Goal: Information Seeking & Learning: Learn about a topic

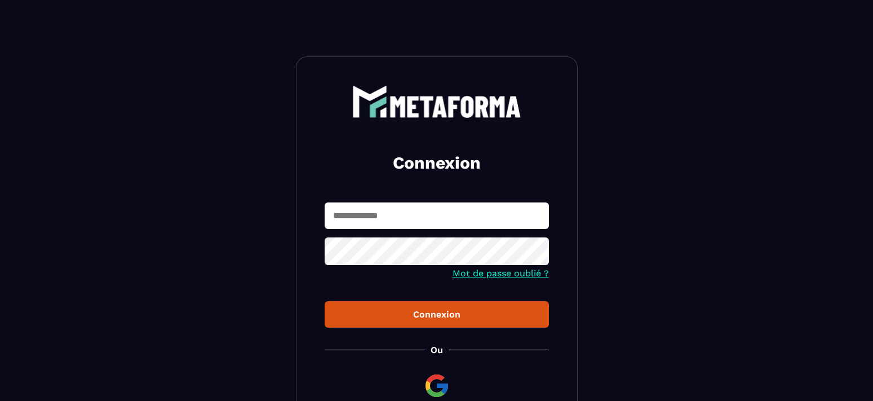
type input "**********"
click at [437, 316] on div "Connexion" at bounding box center [437, 314] width 206 height 11
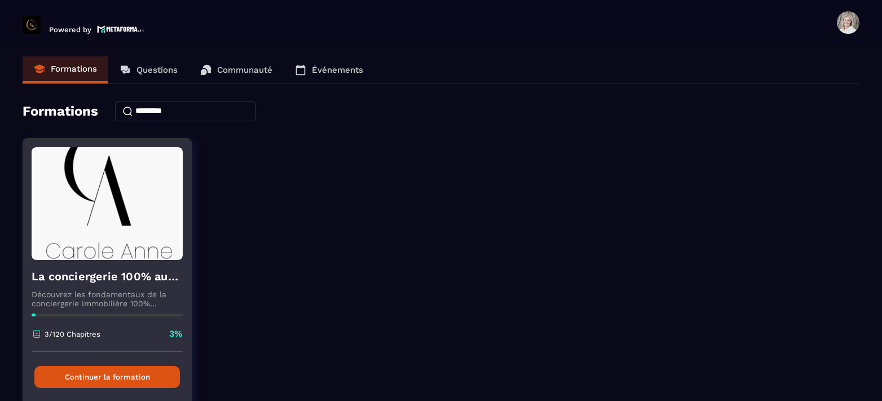
click at [114, 371] on button "Continuer la formation" at bounding box center [106, 377] width 145 height 22
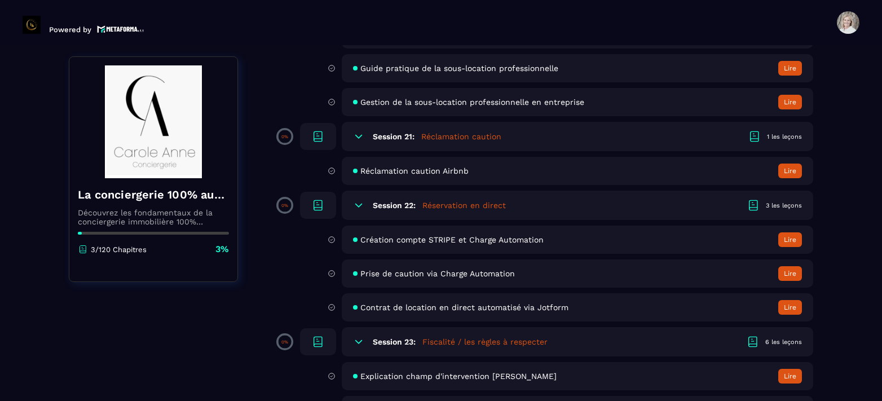
scroll to position [2762, 0]
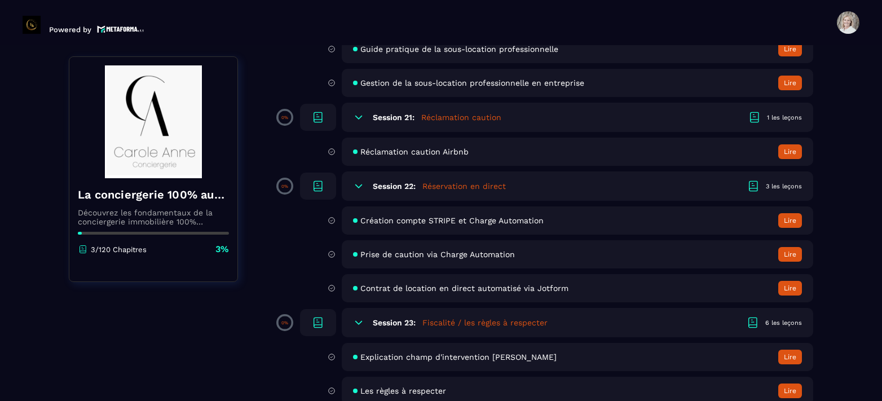
click at [781, 218] on button "Lire" at bounding box center [790, 220] width 24 height 15
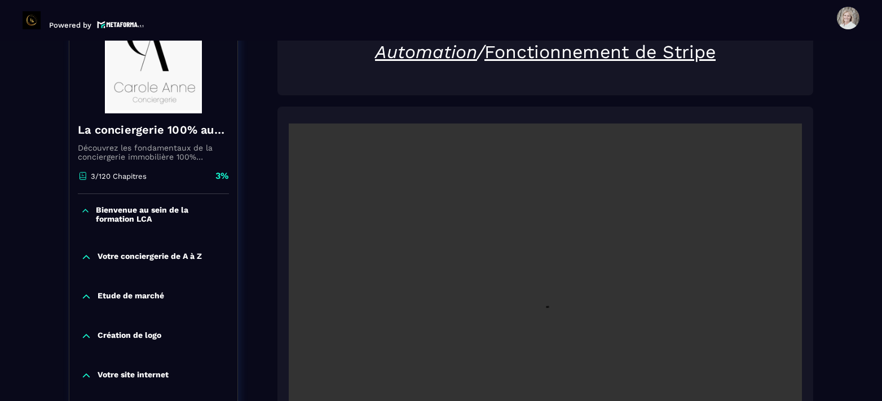
scroll to position [230, 0]
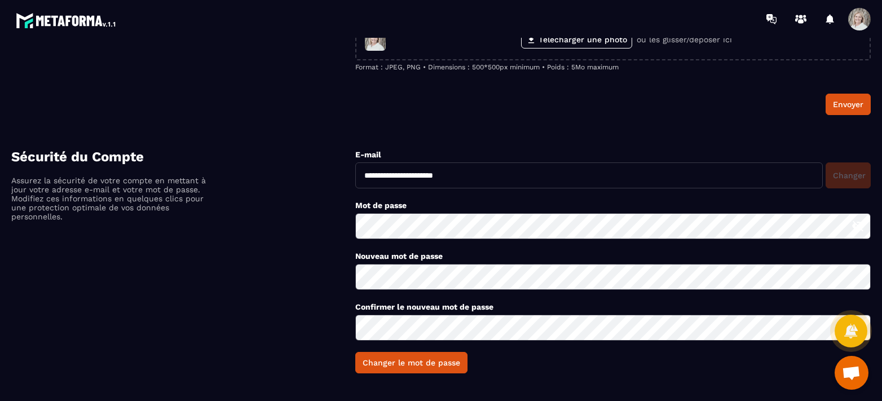
scroll to position [192, 0]
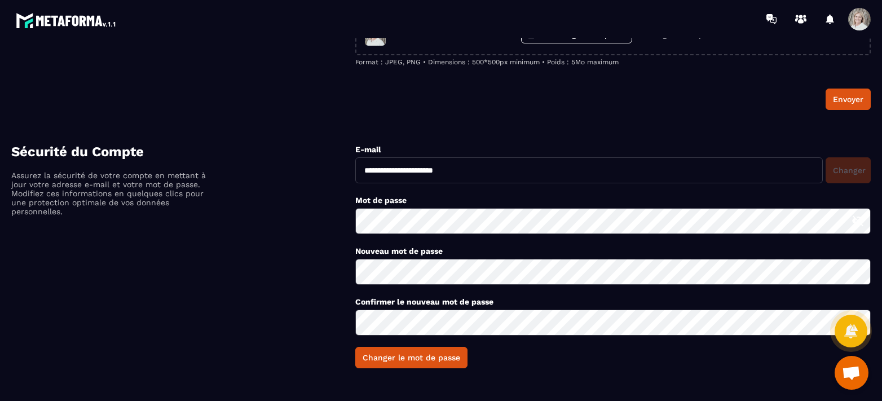
click at [856, 15] on span at bounding box center [859, 19] width 23 height 23
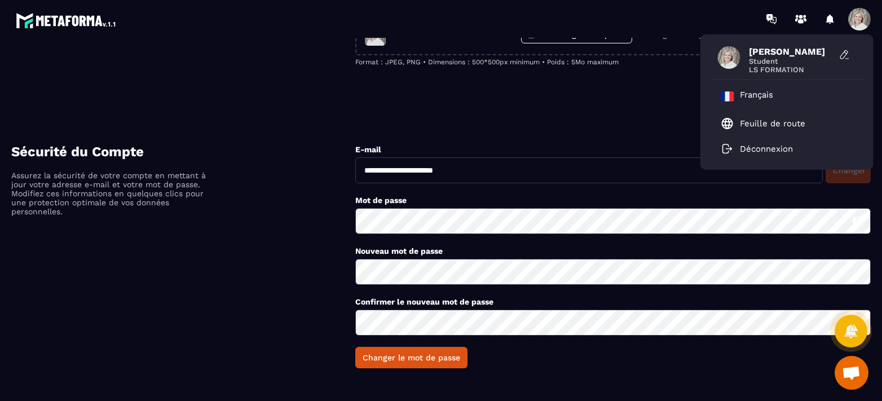
click at [677, 19] on div "[PERSON_NAME] Student LS FORMATION Français Feuille de route Déconnexion" at bounding box center [506, 19] width 749 height 38
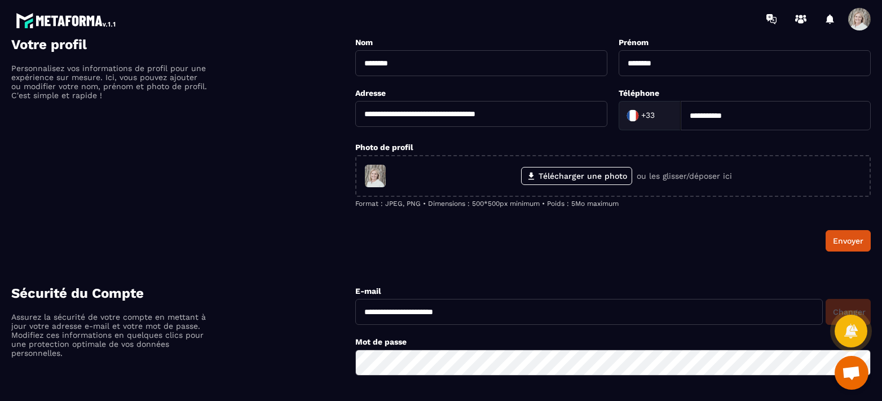
scroll to position [0, 0]
